Goal: Check status: Check status

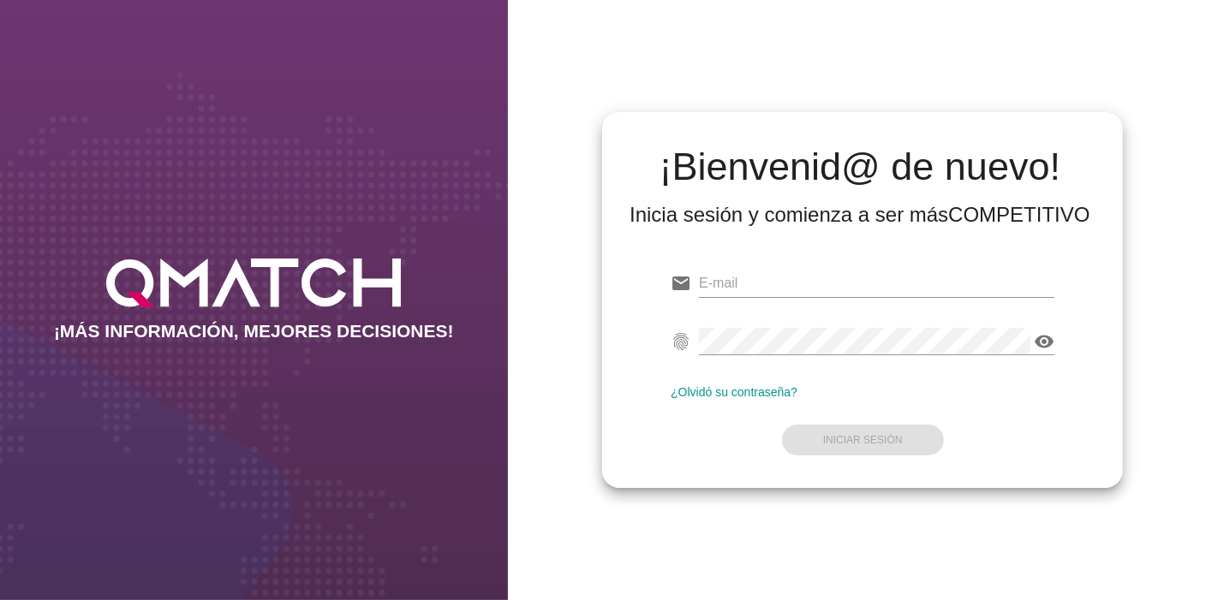
type input "[EMAIL_ADDRESS][PERSON_NAME][DOMAIN_NAME]"
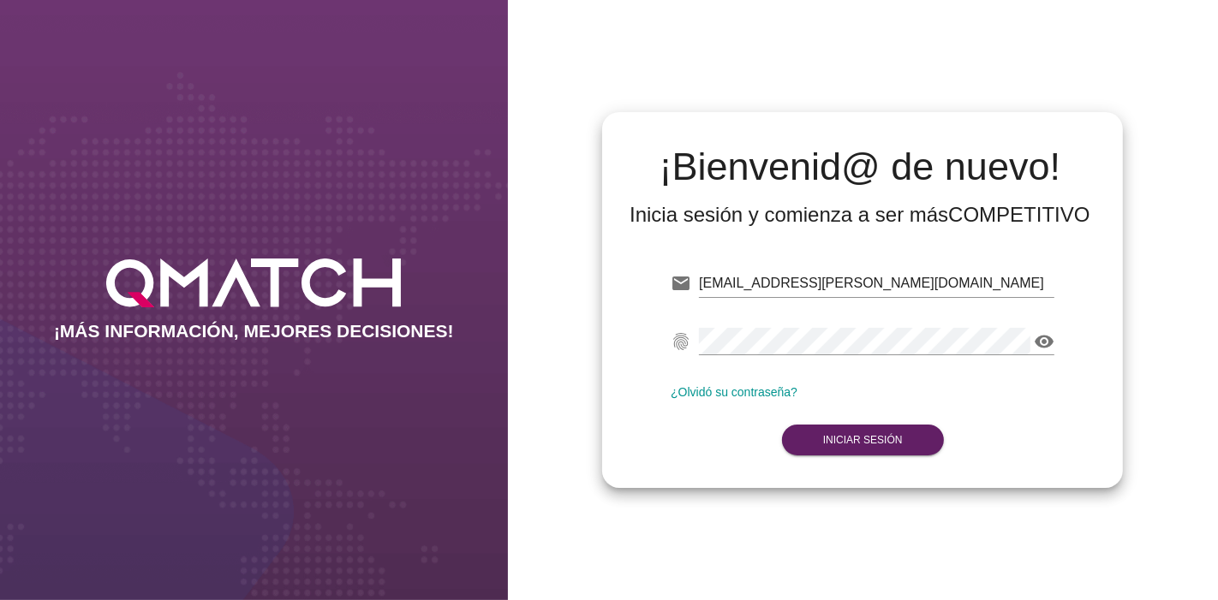
click at [861, 409] on form "email [EMAIL_ADDRESS][PERSON_NAME][DOMAIN_NAME] Correo no válido fingerprint vi…" at bounding box center [862, 360] width 384 height 202
click at [852, 436] on strong "Iniciar Sesión" at bounding box center [863, 440] width 80 height 12
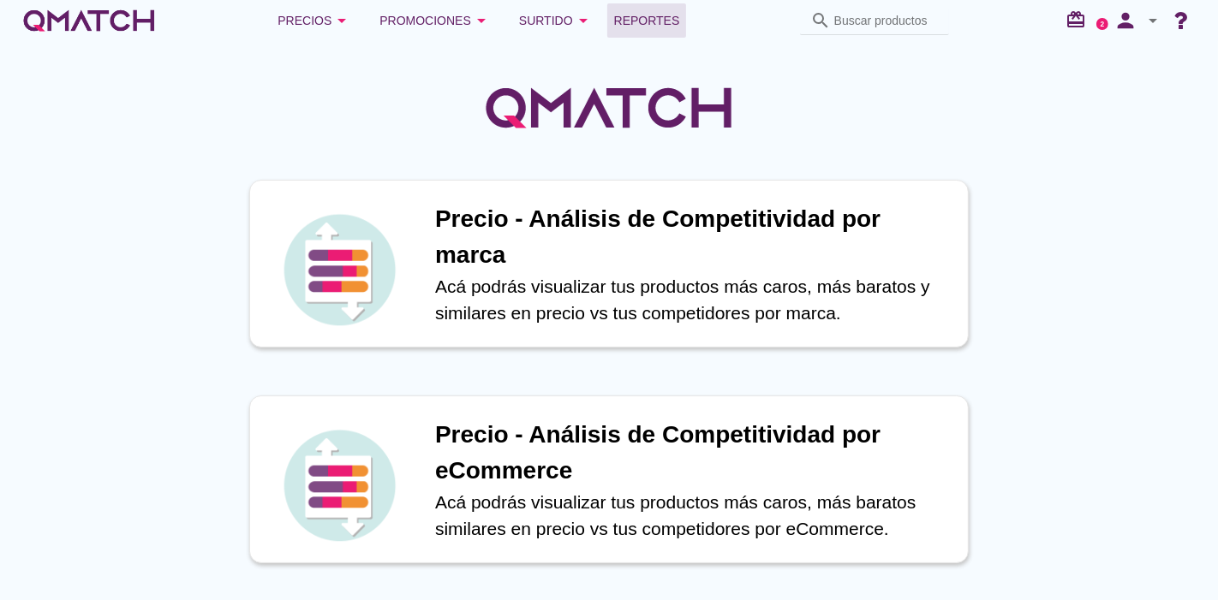
click at [665, 14] on span "Reportes" at bounding box center [647, 20] width 66 height 21
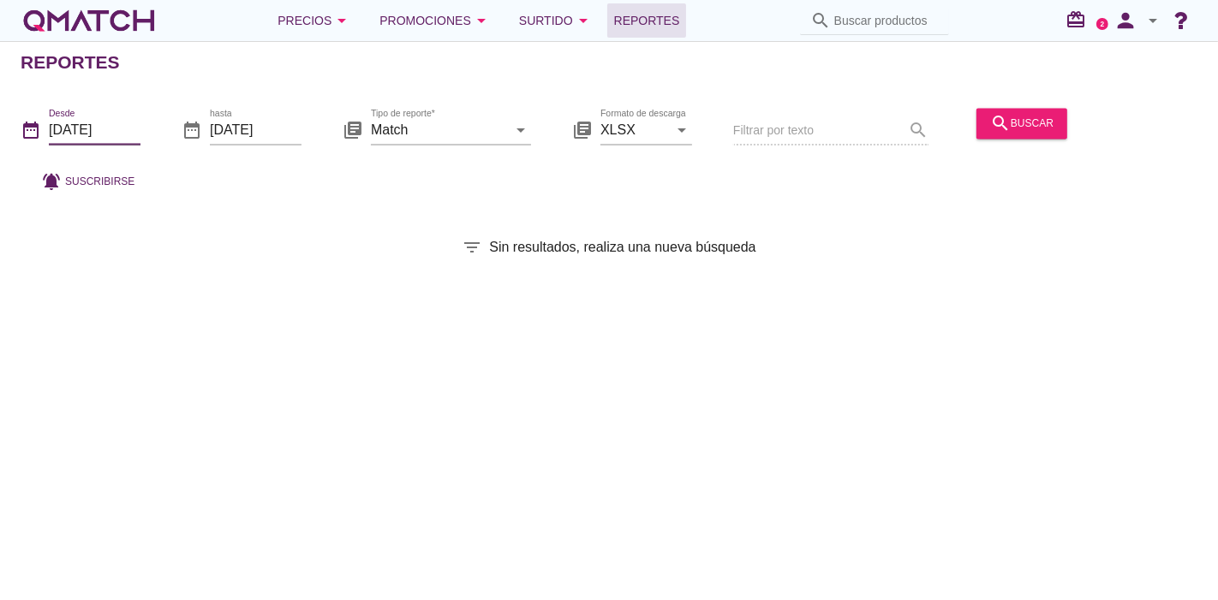
click at [102, 126] on input "[DATE]" at bounding box center [95, 129] width 92 height 27
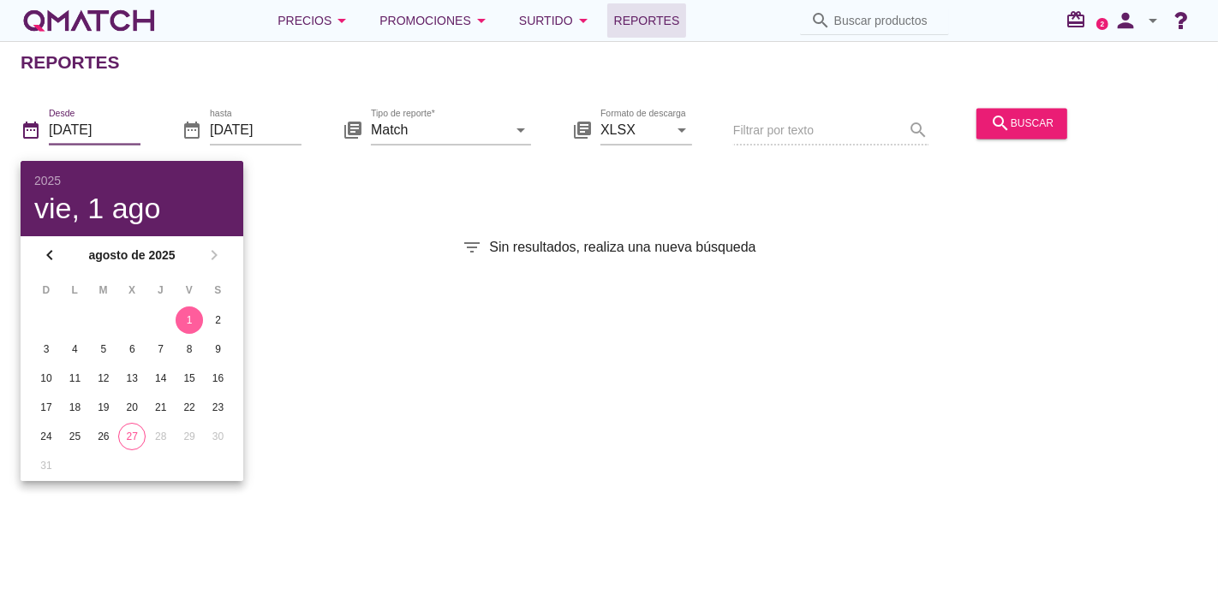
click at [147, 409] on td "21" at bounding box center [160, 407] width 27 height 27
click at [135, 430] on div "27" at bounding box center [132, 436] width 26 height 15
type input "[DATE]"
click at [742, 393] on div "Reportes date_range Desde [DATE] date_range hasta [DATE] library_books Tipo de …" at bounding box center [609, 320] width 1218 height 559
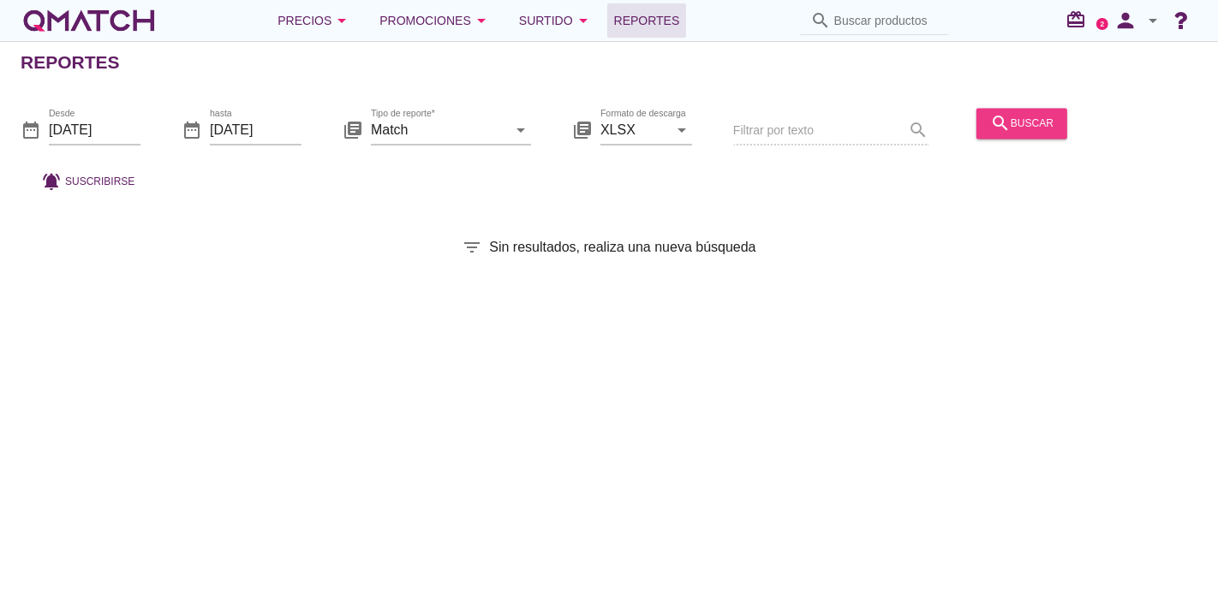
click at [1007, 124] on icon "search" at bounding box center [1000, 123] width 21 height 21
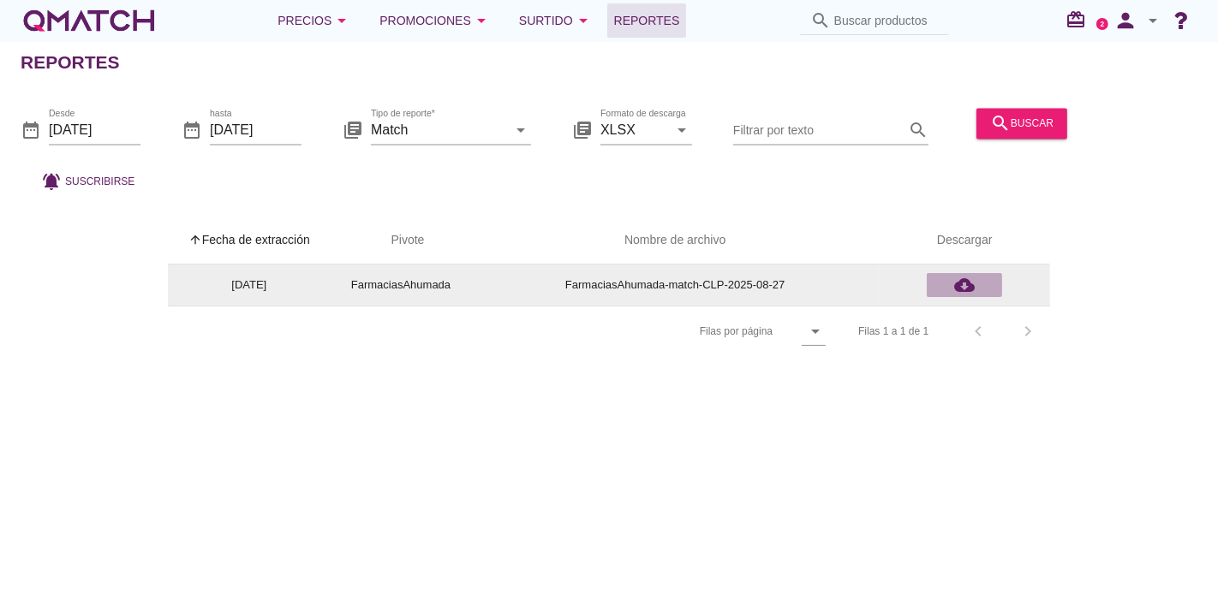
click at [954, 289] on icon "cloud_download" at bounding box center [964, 285] width 21 height 21
